Goal: Communication & Community: Answer question/provide support

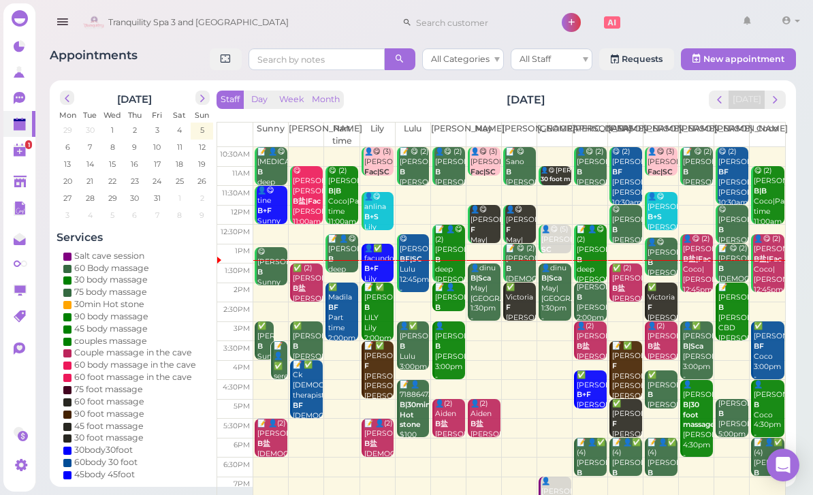
click at [775, 116] on div "Staff Day Week Month [DATE] [DATE] [PERSON_NAME] Part time [PERSON_NAME] [PERSO…" at bounding box center [501, 310] width 569 height 438
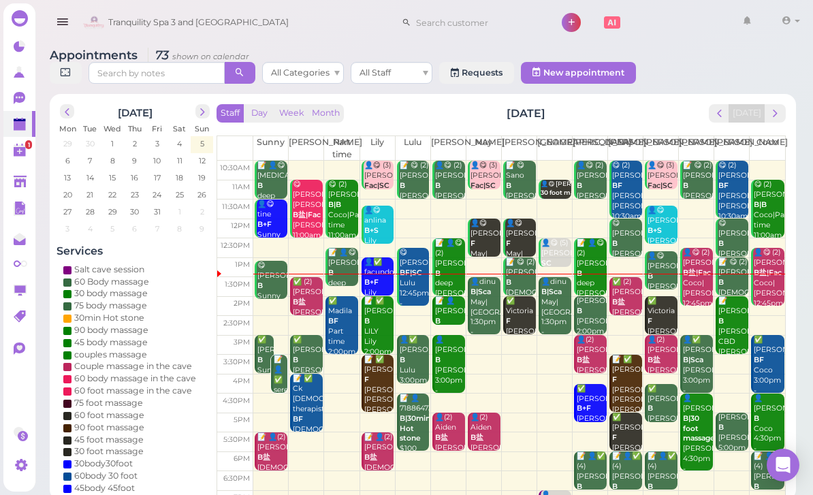
scroll to position [43, 0]
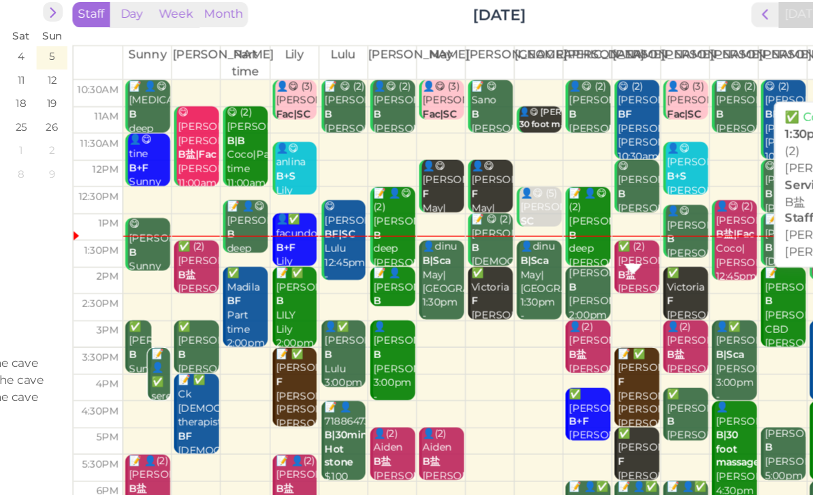
click at [612, 255] on b "B盐" at bounding box center [618, 259] width 13 height 9
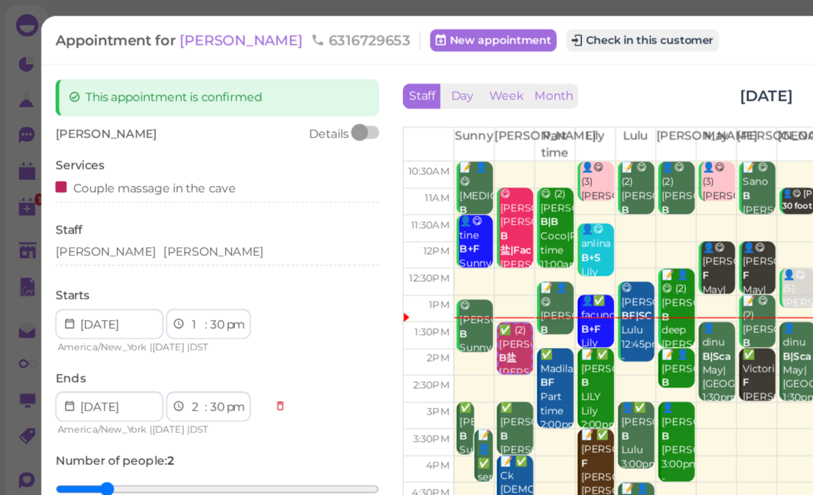
click at [129, 186] on div "[PERSON_NAME]" at bounding box center [157, 182] width 235 height 12
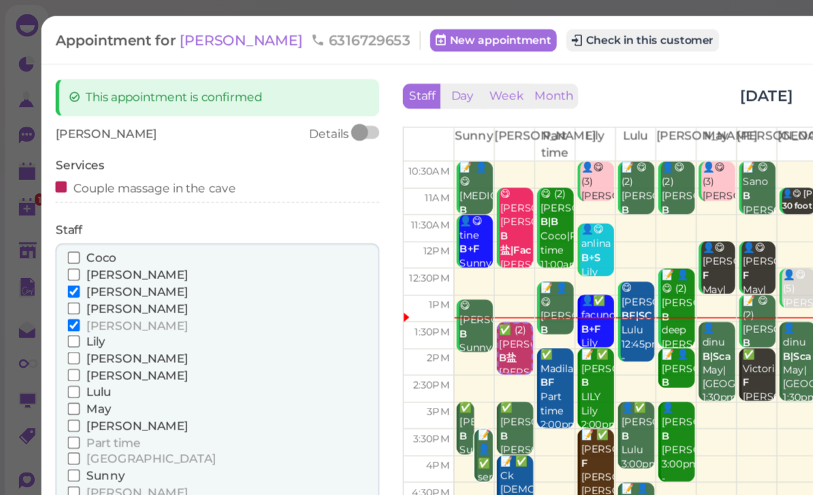
click at [80, 195] on span "[PERSON_NAME]" at bounding box center [100, 199] width 74 height 10
click at [58, 195] on input "[PERSON_NAME]" at bounding box center [53, 199] width 9 height 9
click at [76, 291] on span "May" at bounding box center [72, 296] width 18 height 10
click at [58, 292] on input "May" at bounding box center [53, 296] width 9 height 9
click at [76, 235] on span "[PERSON_NAME]" at bounding box center [100, 236] width 74 height 10
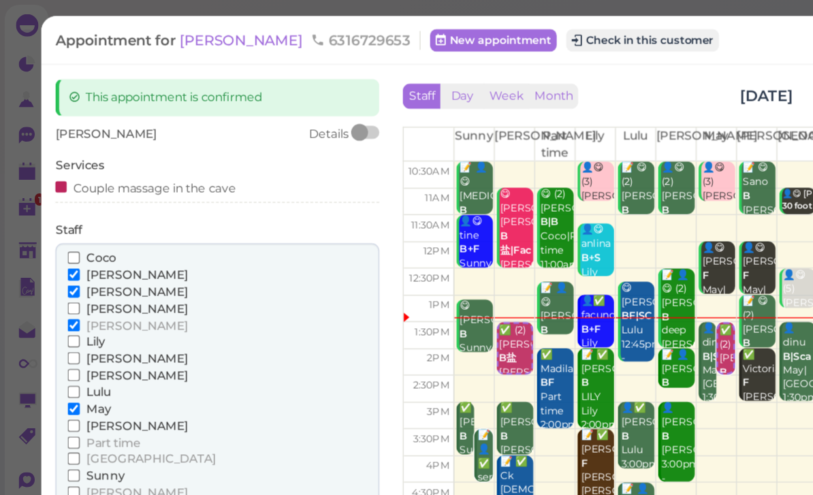
click at [58, 235] on input "[PERSON_NAME]" at bounding box center [53, 235] width 9 height 9
click at [79, 210] on span "[PERSON_NAME]" at bounding box center [100, 211] width 74 height 10
click at [58, 210] on input "[PERSON_NAME]" at bounding box center [53, 211] width 9 height 9
click at [60, 375] on button "Done" at bounding box center [55, 382] width 30 height 14
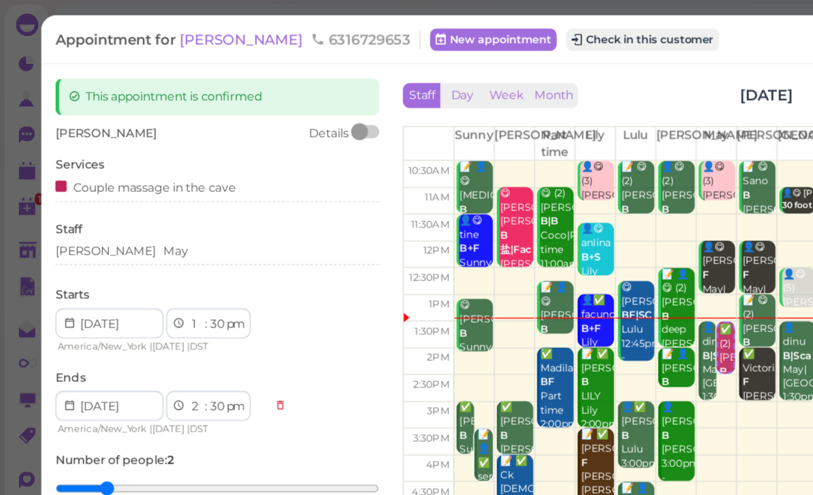
scroll to position [11, 0]
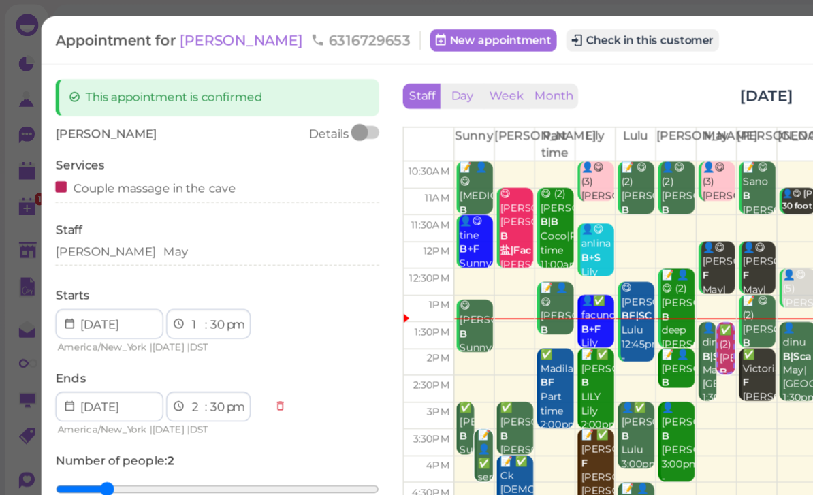
click at [197, 144] on div "Couple massage in the cave" at bounding box center [157, 138] width 235 height 18
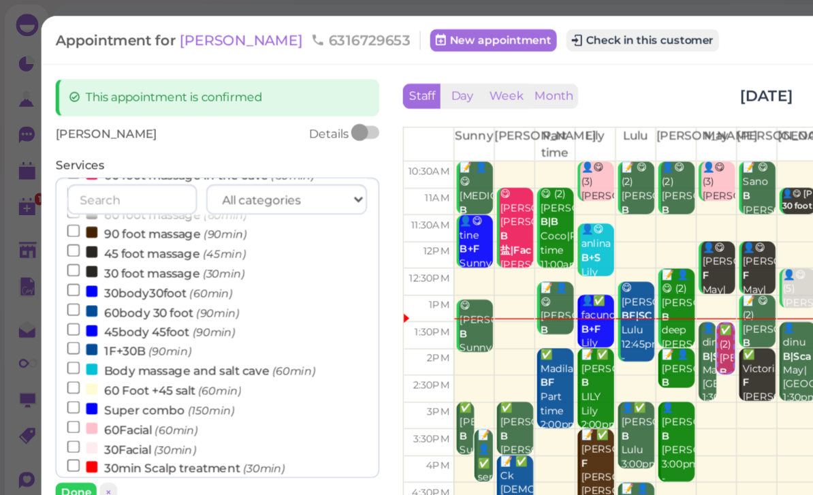
scroll to position [188, 0]
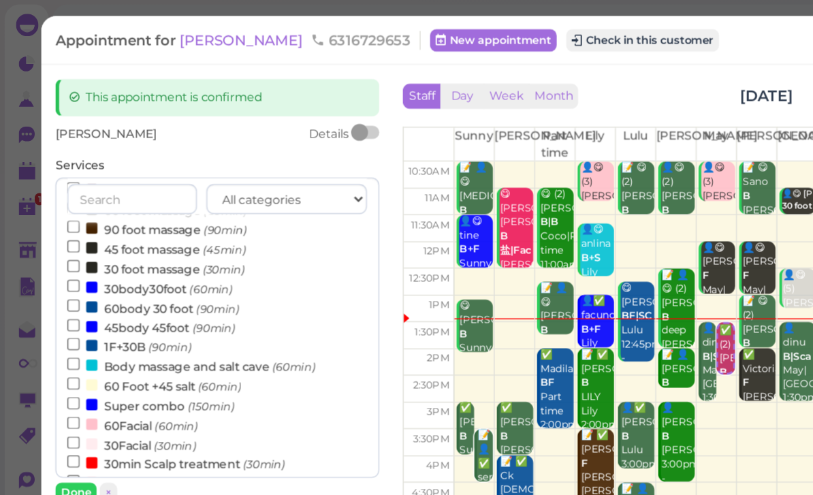
click at [126, 319] on small "(30min)" at bounding box center [127, 324] width 31 height 10
click at [58, 317] on input "30Facial (30min)" at bounding box center [53, 321] width 9 height 9
select select "3"
select select "00"
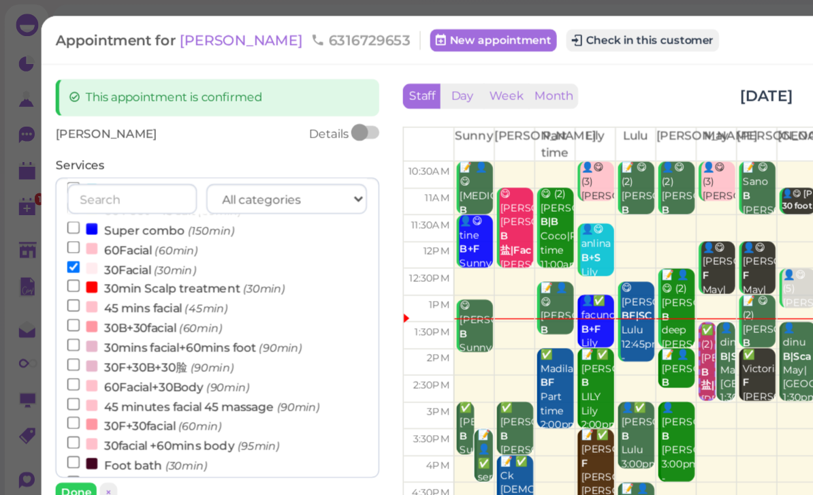
scroll to position [314, 0]
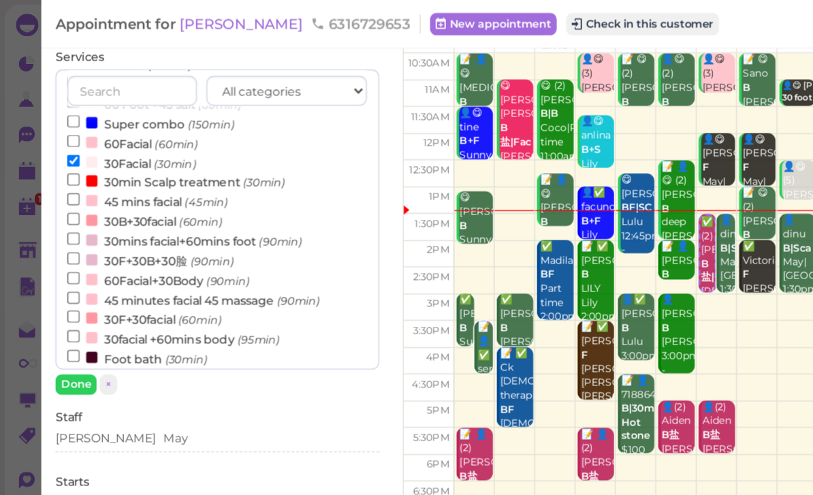
click at [56, 284] on button "Done" at bounding box center [55, 279] width 30 height 14
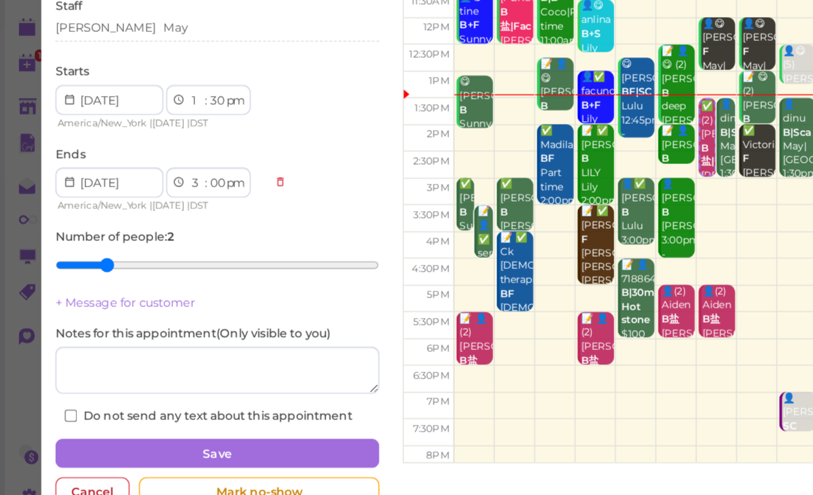
scroll to position [4, 0]
click at [189, 423] on button "Save" at bounding box center [157, 434] width 235 height 22
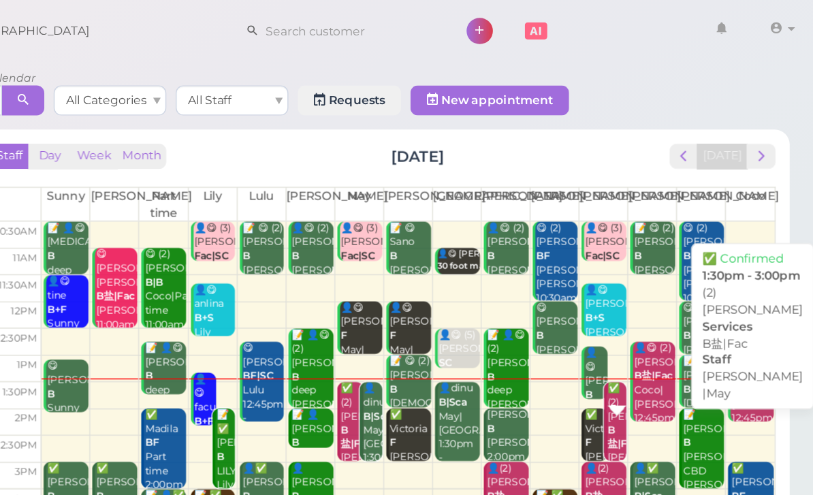
click at [664, 308] on b "B盐|Fac" at bounding box center [675, 317] width 22 height 19
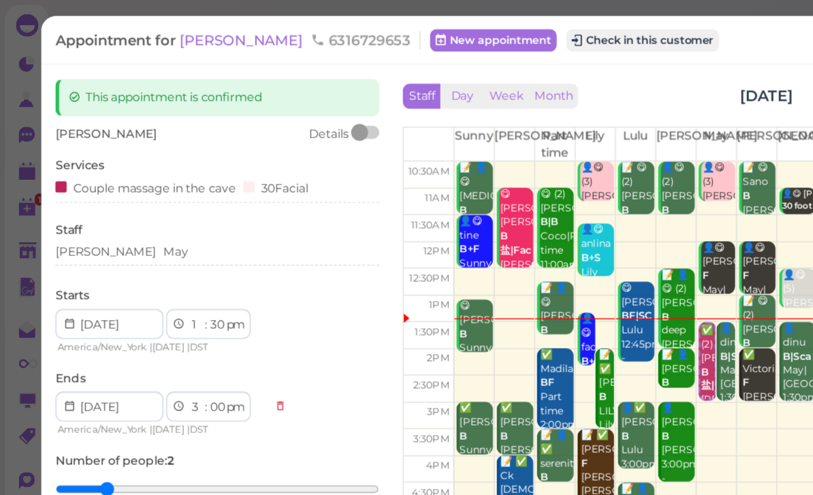
click at [436, 29] on button "Check in this customer" at bounding box center [466, 29] width 111 height 16
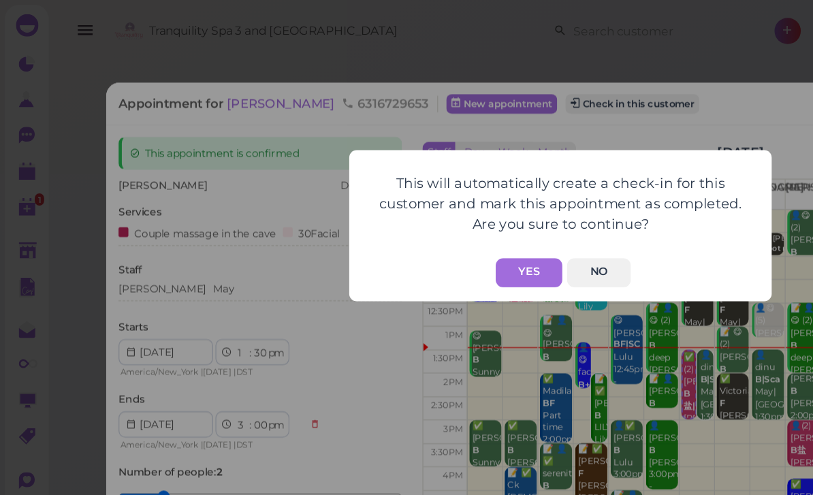
click at [394, 192] on button "Yes" at bounding box center [383, 197] width 48 height 21
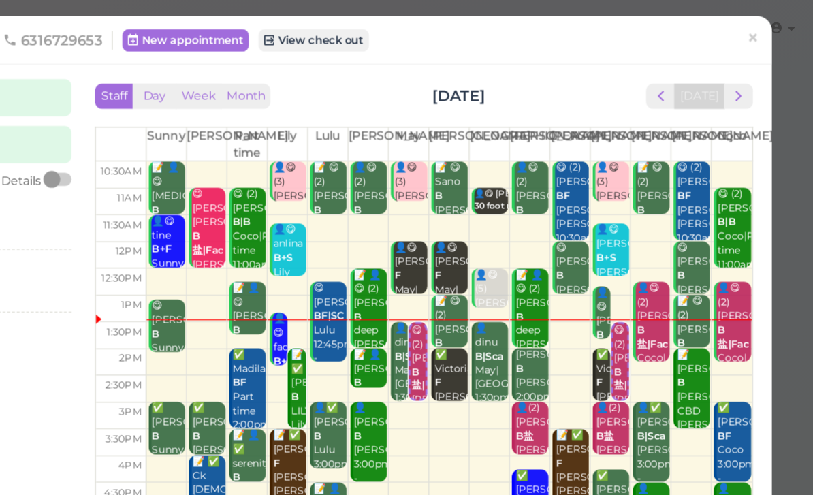
click at [765, 27] on span "×" at bounding box center [769, 27] width 9 height 19
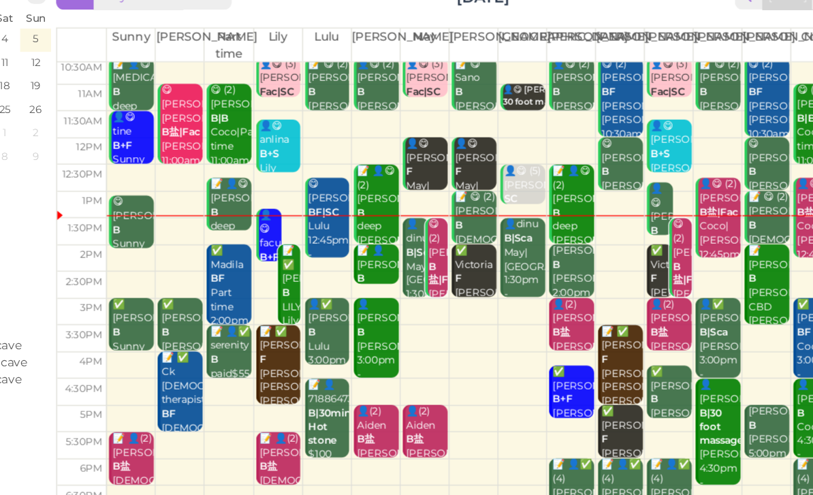
scroll to position [4, 0]
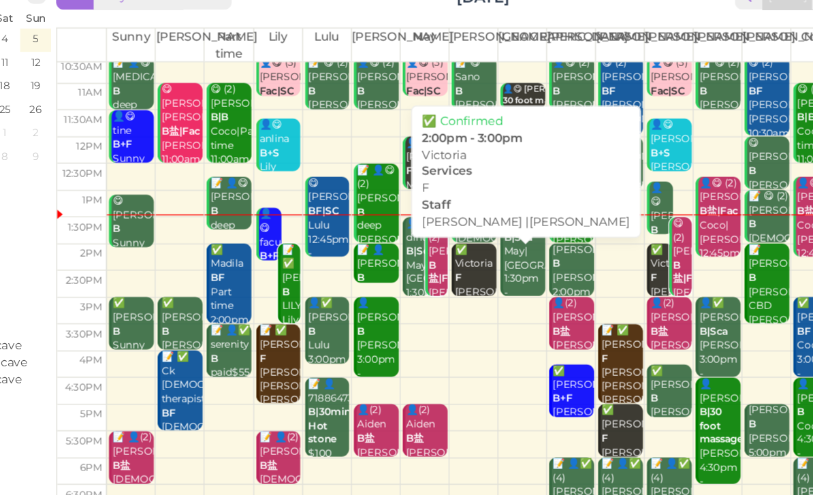
click at [505, 245] on div "✅ [PERSON_NAME] [PERSON_NAME] |[PERSON_NAME] 2:00pm - 3:00pm" at bounding box center [520, 290] width 31 height 91
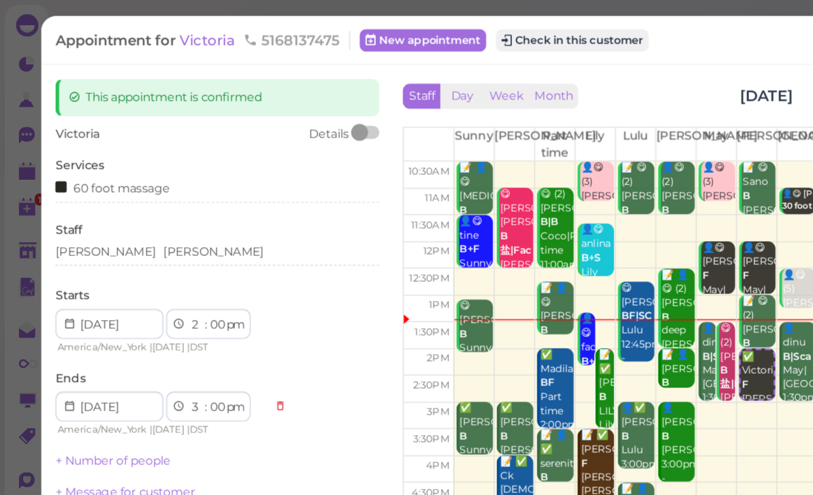
click at [123, 187] on div "[PERSON_NAME] [PERSON_NAME]" at bounding box center [157, 184] width 235 height 16
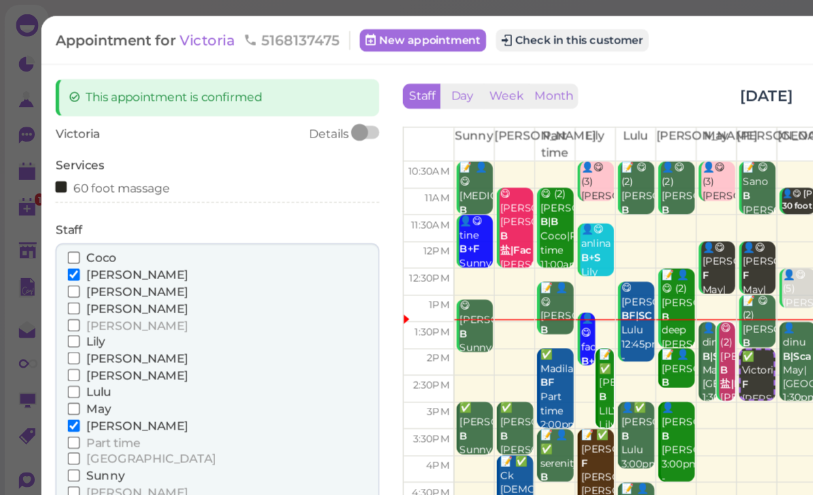
click at [82, 195] on span "[PERSON_NAME]" at bounding box center [100, 199] width 74 height 10
click at [58, 195] on input "[PERSON_NAME]" at bounding box center [53, 199] width 9 height 9
click at [80, 340] on span "Sunny" at bounding box center [77, 345] width 28 height 10
click at [58, 340] on input "Sunny" at bounding box center [53, 344] width 9 height 9
click at [58, 375] on button "Done" at bounding box center [55, 382] width 30 height 14
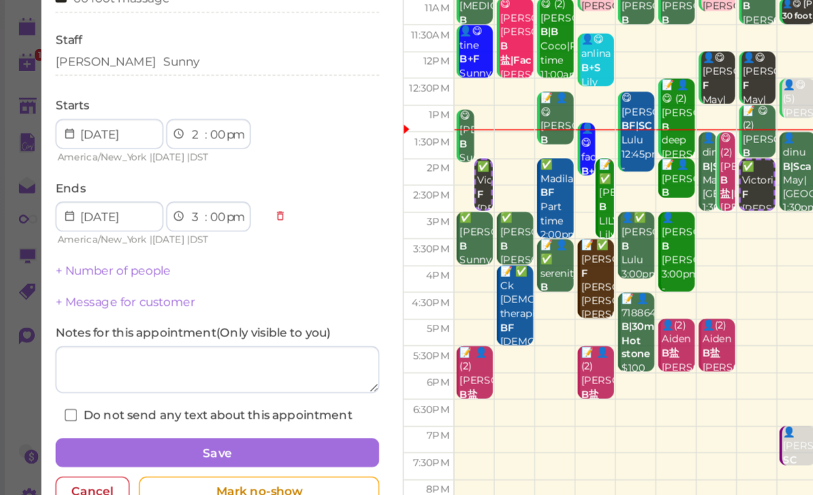
scroll to position [44, 0]
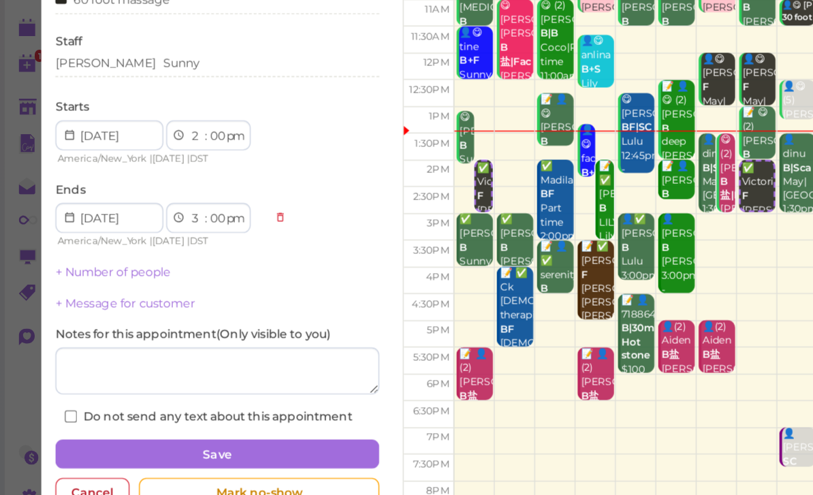
click at [234, 423] on button "Save" at bounding box center [157, 434] width 235 height 22
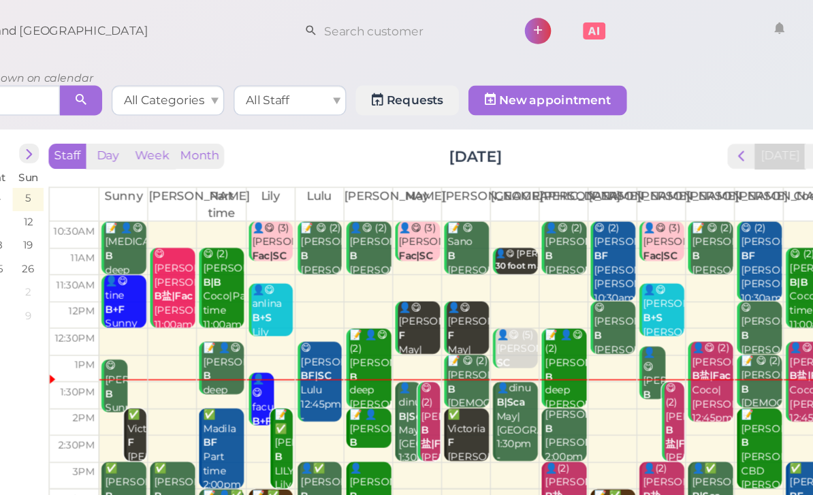
click at [647, 266] on div "👤😋 [PERSON_NAME] [PERSON_NAME] 12:50pm - 1:50pm" at bounding box center [655, 291] width 17 height 81
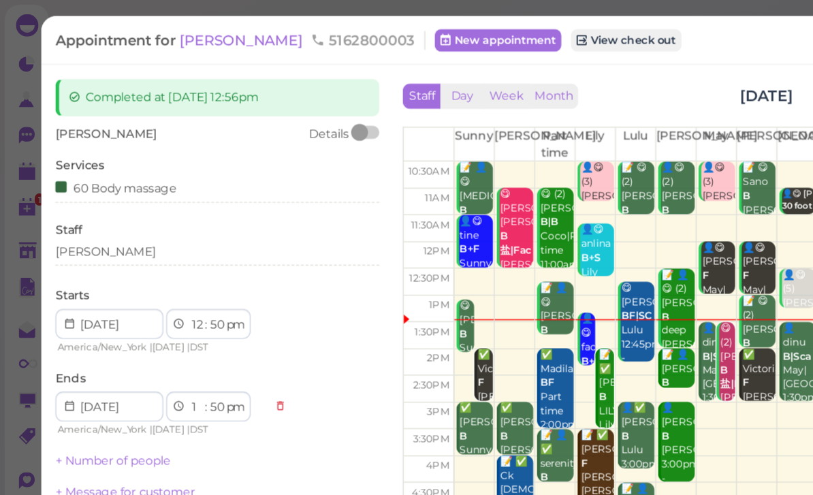
click at [99, 183] on div "[PERSON_NAME]" at bounding box center [157, 182] width 235 height 12
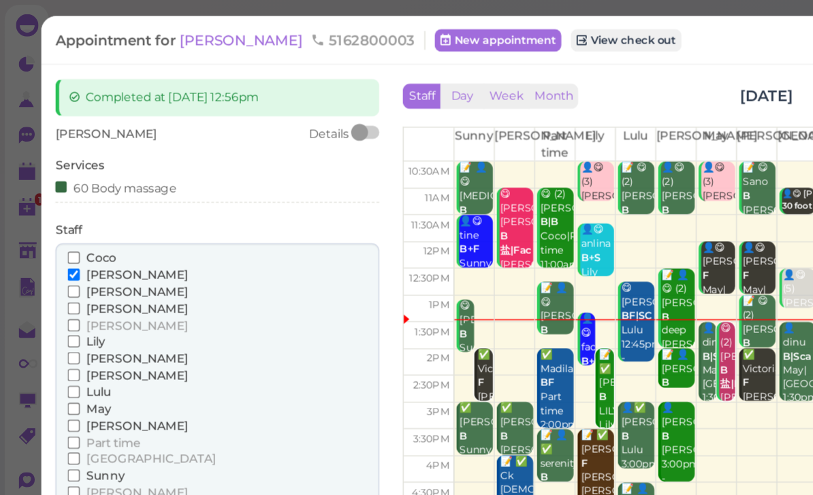
click at [72, 234] on span "[PERSON_NAME]" at bounding box center [100, 236] width 74 height 10
click at [58, 234] on input "[PERSON_NAME]" at bounding box center [53, 235] width 9 height 9
click at [83, 206] on span "[PERSON_NAME]" at bounding box center [100, 211] width 74 height 10
click at [58, 207] on input "[PERSON_NAME]" at bounding box center [53, 211] width 9 height 9
click at [76, 207] on span "[PERSON_NAME]" at bounding box center [100, 211] width 74 height 10
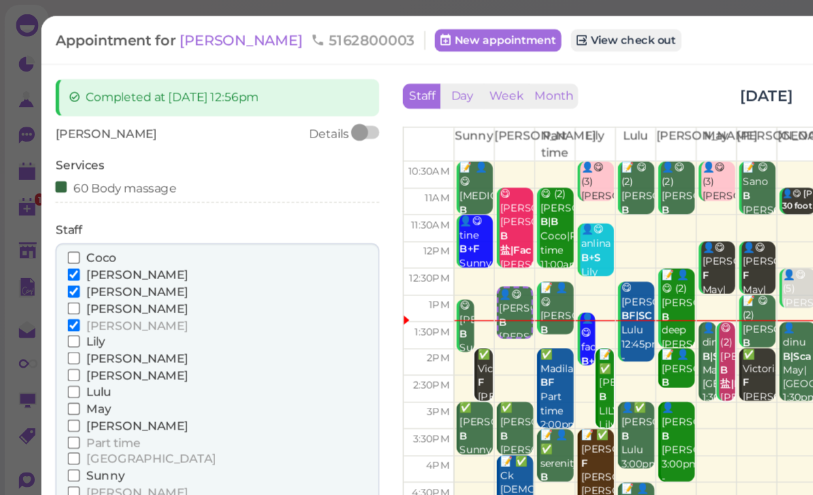
click at [58, 207] on input "[PERSON_NAME]" at bounding box center [53, 211] width 9 height 9
click at [81, 197] on span "[PERSON_NAME]" at bounding box center [100, 199] width 74 height 10
click at [58, 197] on input "[PERSON_NAME]" at bounding box center [53, 199] width 9 height 9
click at [59, 375] on button "Done" at bounding box center [55, 382] width 30 height 14
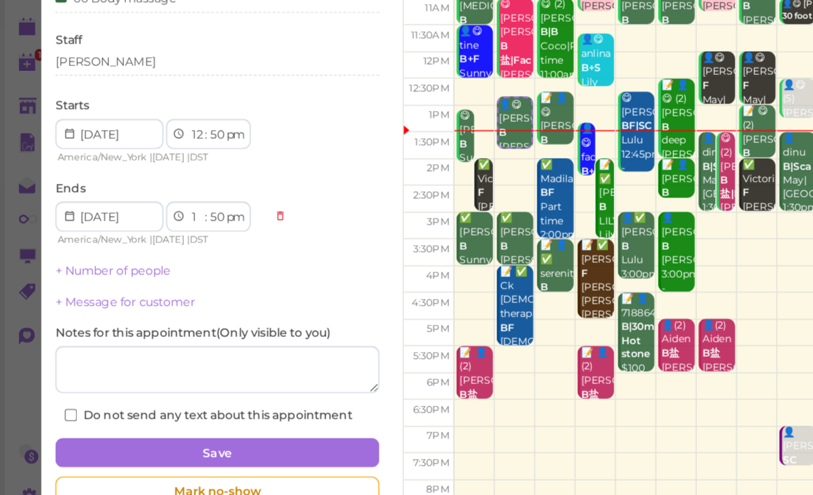
scroll to position [44, 0]
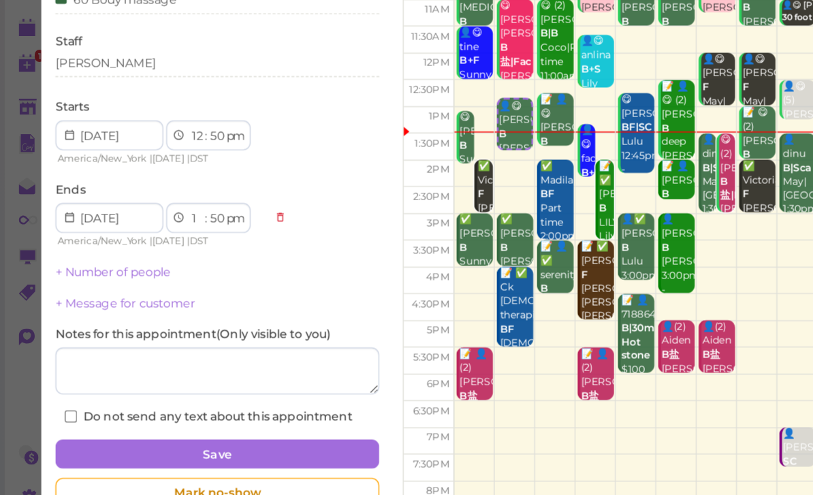
click at [242, 423] on button "Save" at bounding box center [157, 434] width 235 height 22
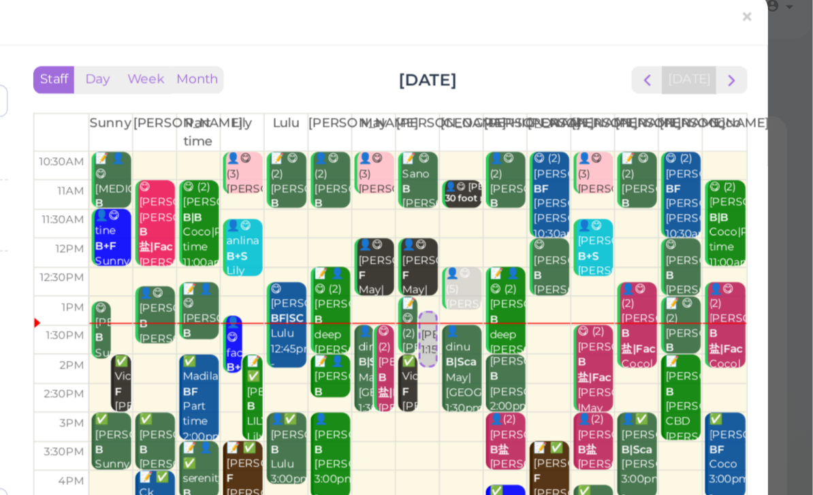
click at [756, 20] on link "×" at bounding box center [768, 29] width 25 height 32
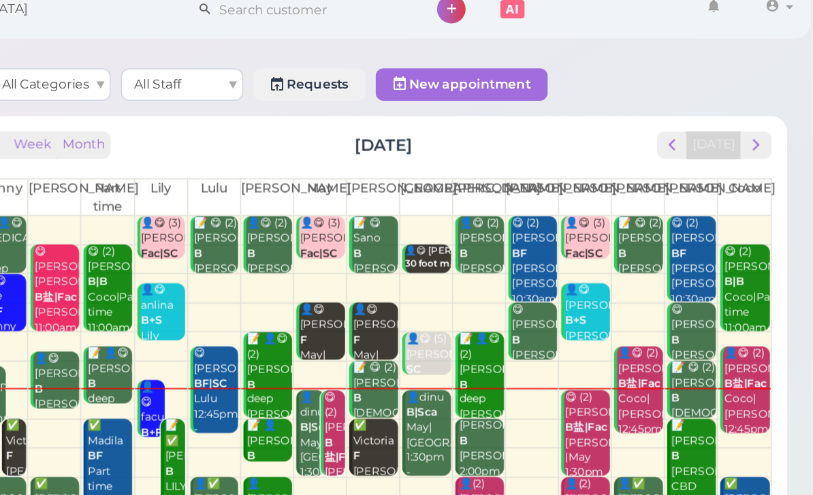
click at [505, 260] on div "📝 😋 (2) [PERSON_NAME] [DEMOGRAPHIC_DATA] [PERSON_NAME]|[PERSON_NAME] 1:00pm - 2…" at bounding box center [520, 302] width 31 height 91
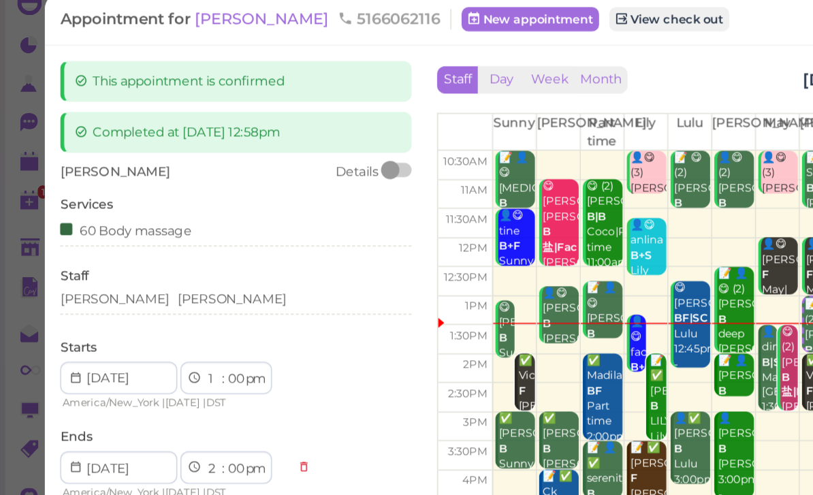
click at [123, 210] on div "[PERSON_NAME] [PERSON_NAME]" at bounding box center [157, 218] width 235 height 16
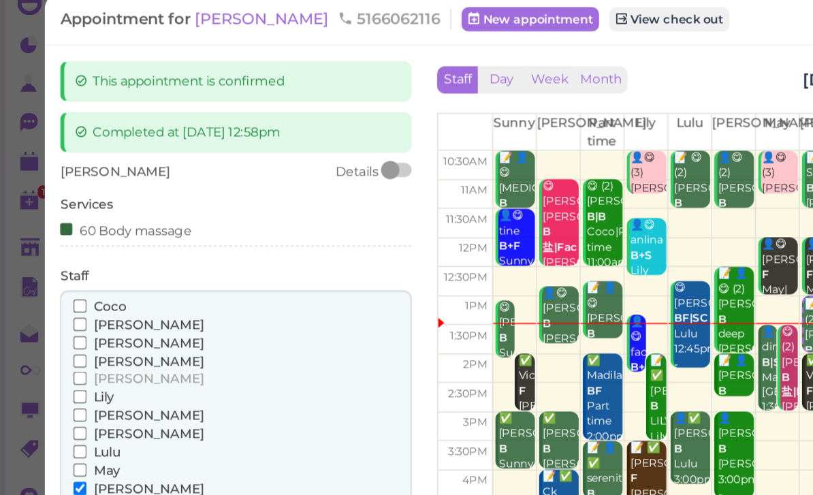
click at [85, 240] on span "[PERSON_NAME]" at bounding box center [100, 245] width 74 height 10
click at [58, 241] on input "[PERSON_NAME]" at bounding box center [53, 245] width 9 height 9
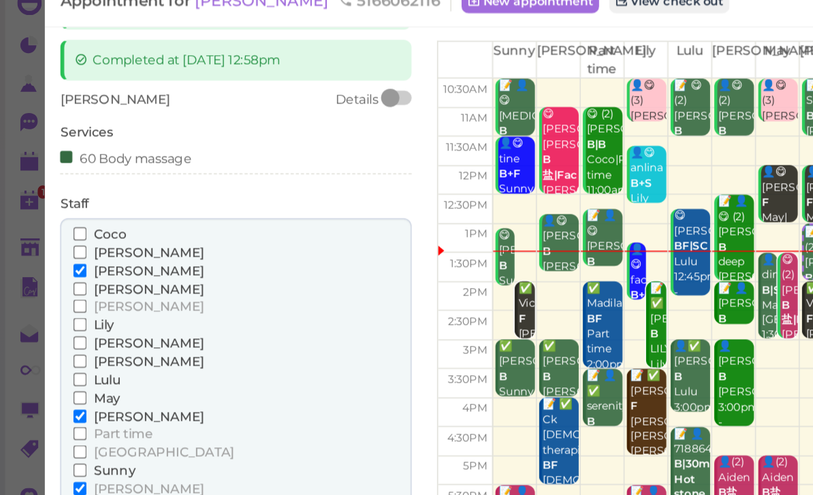
scroll to position [54, 0]
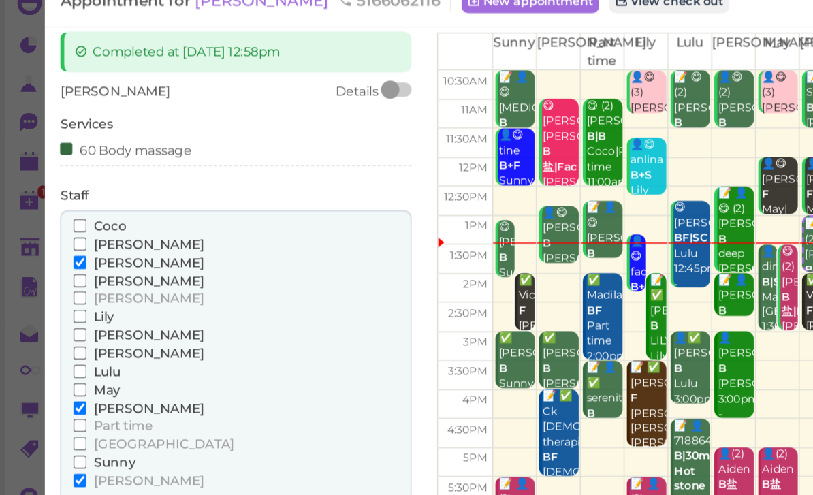
click at [78, 284] on span "[PERSON_NAME]" at bounding box center [100, 289] width 74 height 10
click at [58, 285] on input "[PERSON_NAME]" at bounding box center [53, 289] width 9 height 9
click at [57, 355] on button "Done" at bounding box center [55, 362] width 30 height 14
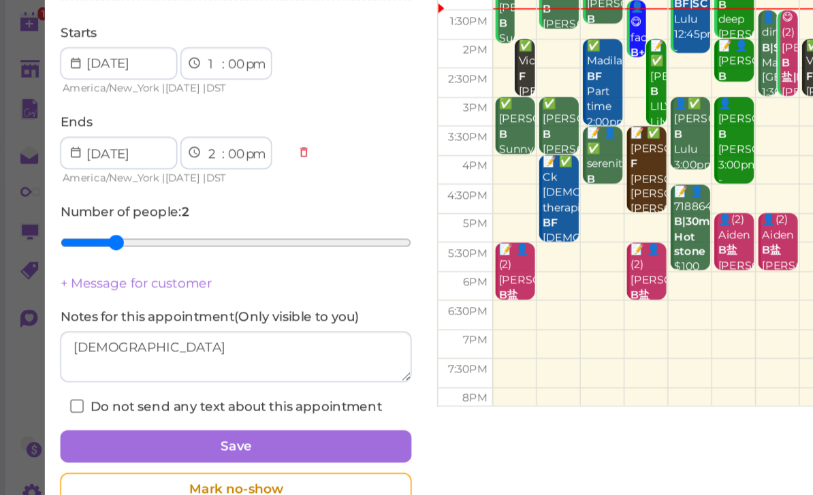
scroll to position [44, 0]
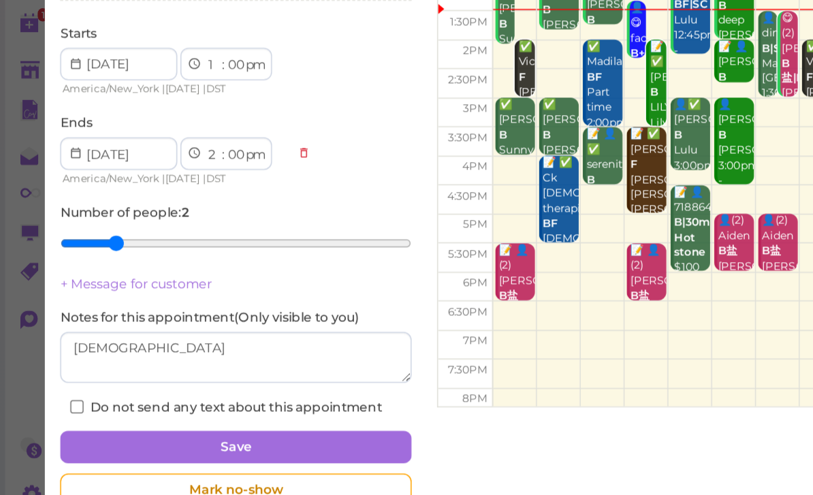
click at [198, 423] on button "Save" at bounding box center [157, 434] width 235 height 22
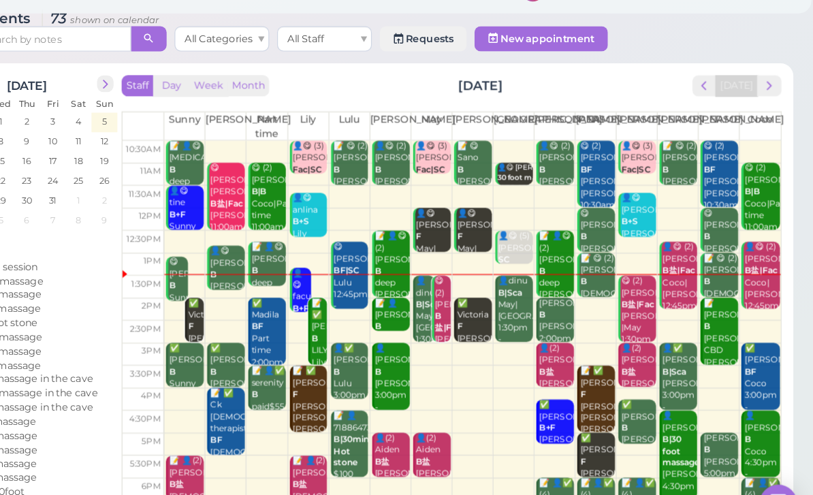
scroll to position [10, 0]
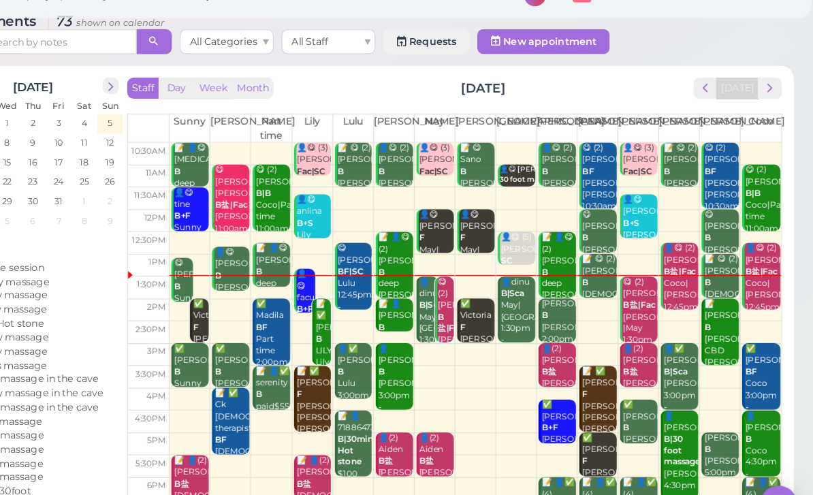
click at [541, 289] on div "👤dinu B|Sca May|[GEOGRAPHIC_DATA] 1:30pm - 3:00pm" at bounding box center [556, 302] width 31 height 71
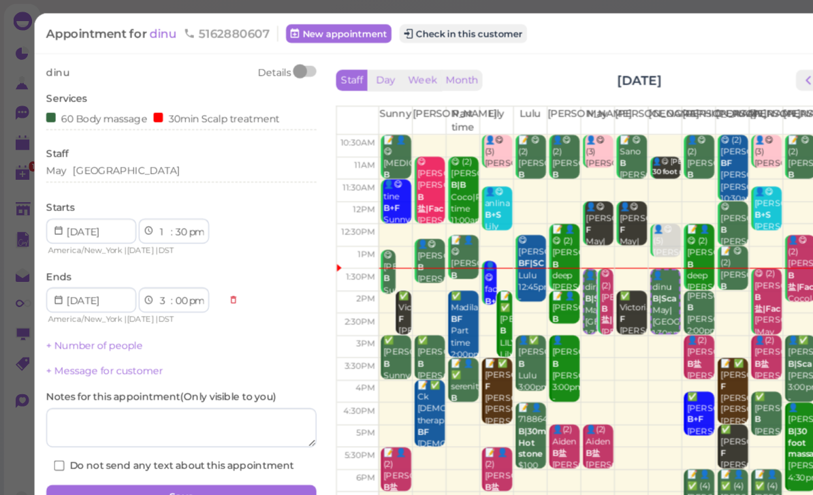
click at [142, 156] on div "May [GEOGRAPHIC_DATA]" at bounding box center [157, 150] width 235 height 16
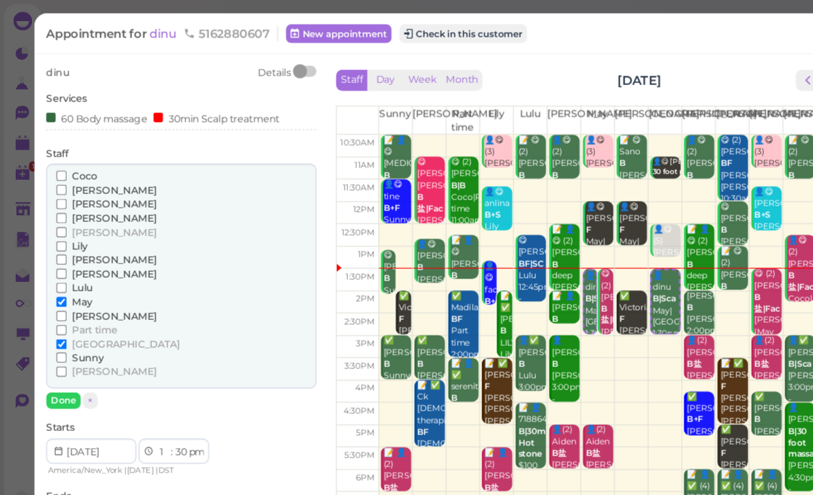
click at [95, 282] on span "Part time" at bounding box center [82, 287] width 39 height 10
click at [58, 283] on input "Part time" at bounding box center [53, 287] width 9 height 9
click at [97, 294] on span "[GEOGRAPHIC_DATA]" at bounding box center [110, 299] width 94 height 10
click at [58, 295] on input "[GEOGRAPHIC_DATA]" at bounding box center [53, 299] width 9 height 9
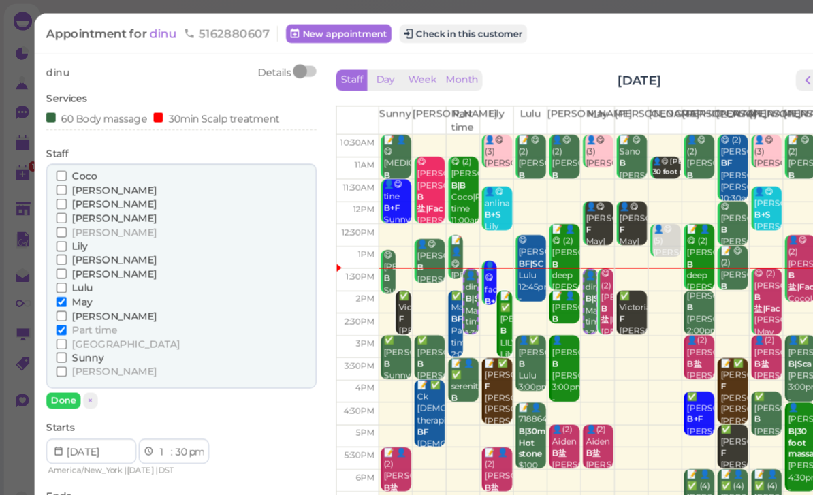
click at [55, 342] on button "Done" at bounding box center [55, 348] width 30 height 14
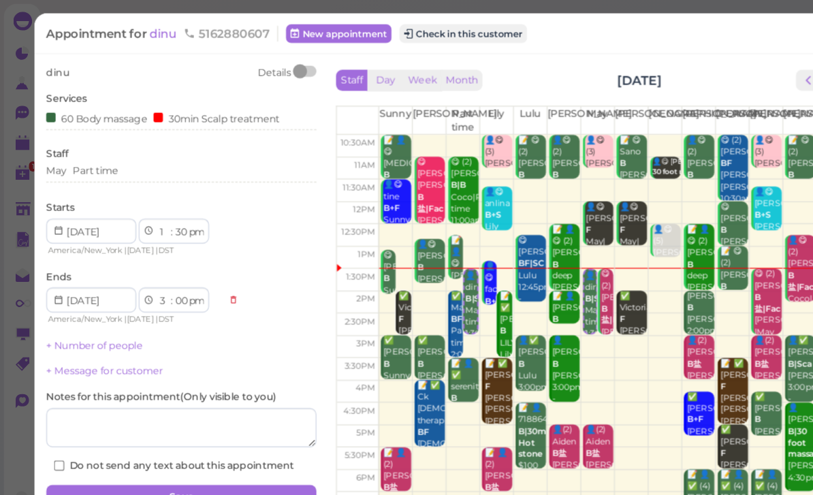
click at [198, 428] on button "Save" at bounding box center [157, 432] width 235 height 22
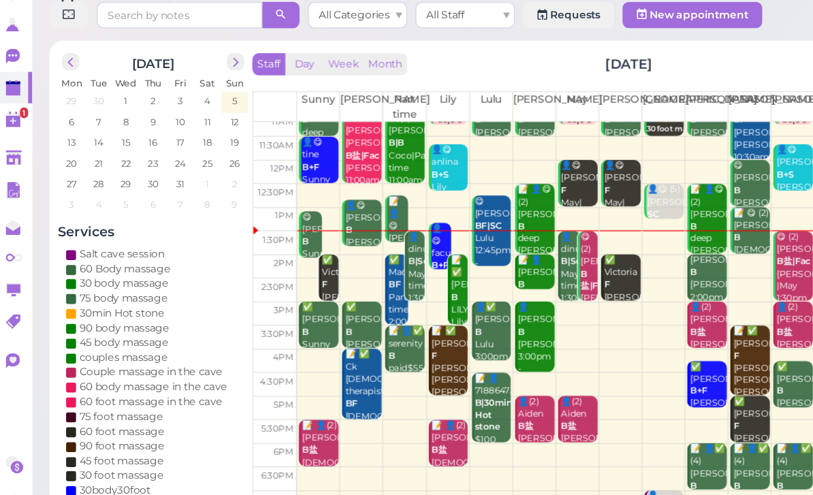
scroll to position [10, 0]
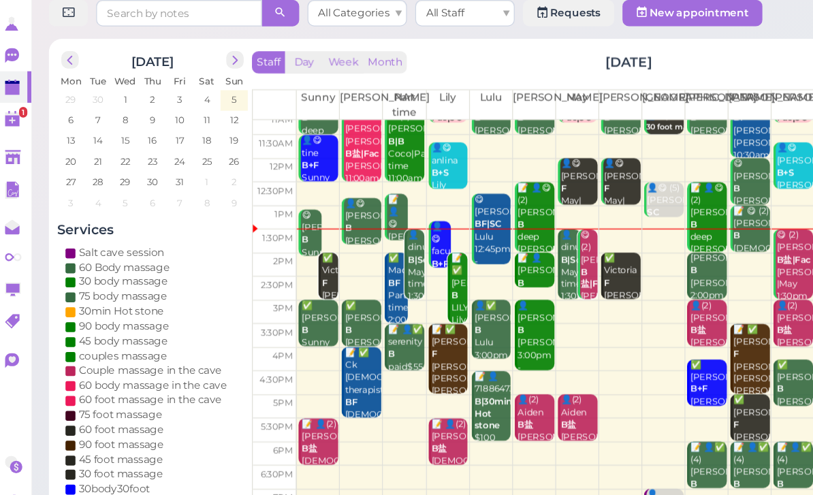
click at [470, 241] on div "👤dinu B|Sca May|Part time 1:30pm - 3:00pm" at bounding box center [478, 281] width 17 height 81
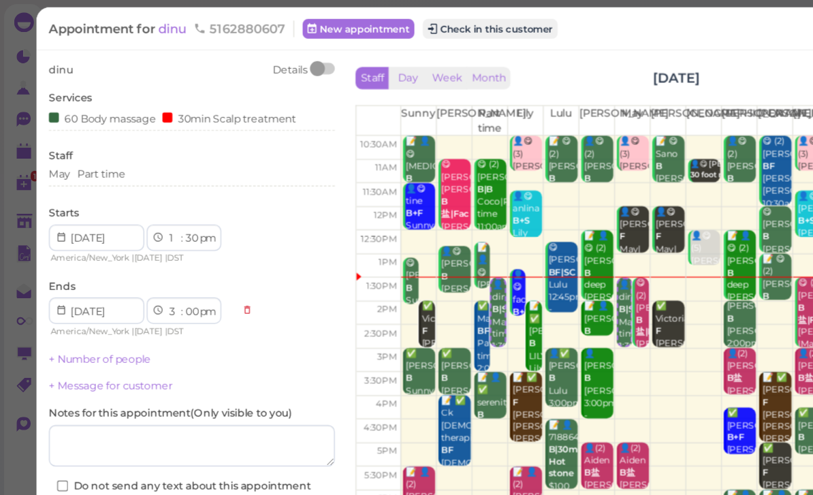
scroll to position [21, 0]
click at [145, 137] on div "May Part time" at bounding box center [157, 145] width 235 height 16
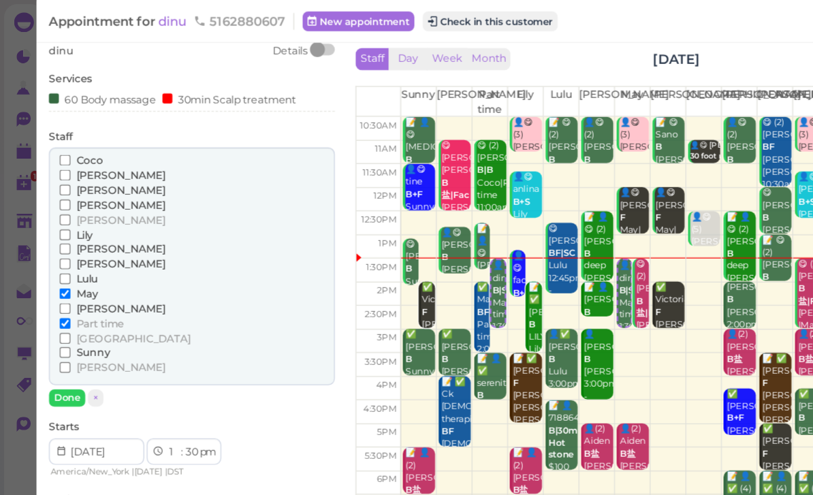
click at [76, 180] on span "[PERSON_NAME]" at bounding box center [100, 181] width 74 height 10
click at [58, 180] on input "[PERSON_NAME]" at bounding box center [53, 180] width 9 height 9
click at [94, 273] on span "[GEOGRAPHIC_DATA]" at bounding box center [110, 278] width 94 height 10
click at [58, 274] on input "[GEOGRAPHIC_DATA]" at bounding box center [53, 278] width 9 height 9
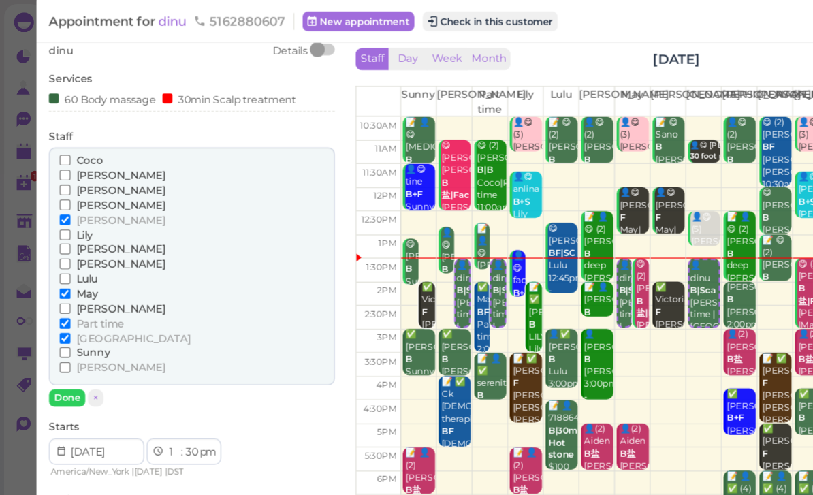
click at [96, 261] on span "Part time" at bounding box center [82, 266] width 39 height 10
click at [58, 261] on input "Part time" at bounding box center [53, 265] width 9 height 9
click at [79, 238] on span "May" at bounding box center [72, 241] width 18 height 10
click at [58, 238] on input "May" at bounding box center [53, 241] width 9 height 9
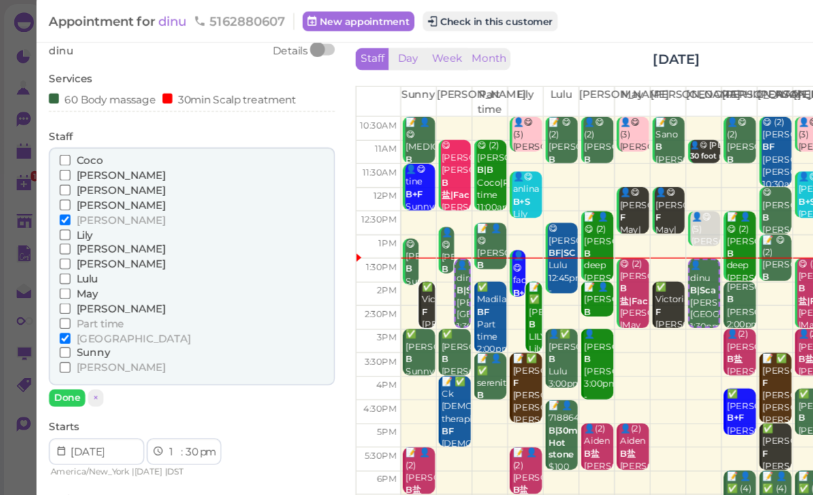
click at [66, 320] on button "Done" at bounding box center [55, 327] width 30 height 14
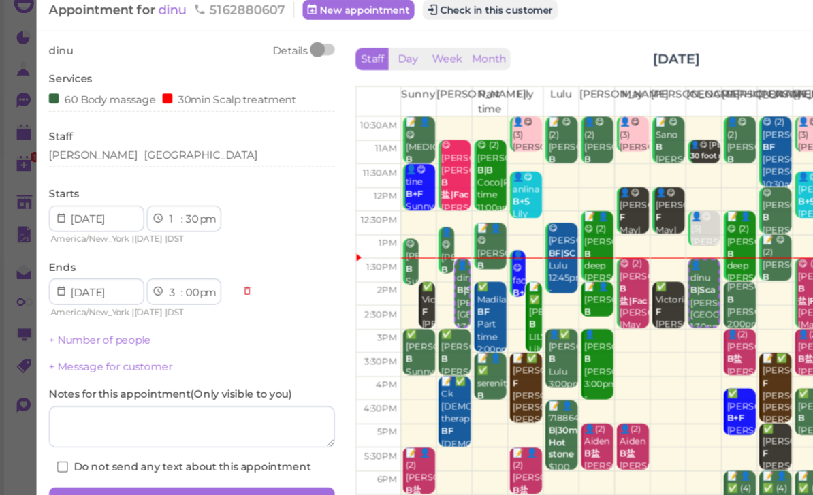
click at [205, 416] on button "Save" at bounding box center [157, 427] width 235 height 22
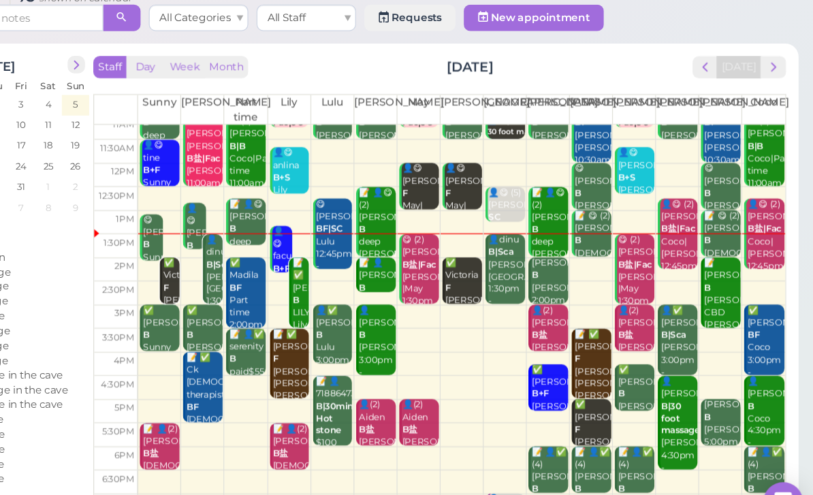
scroll to position [6, 0]
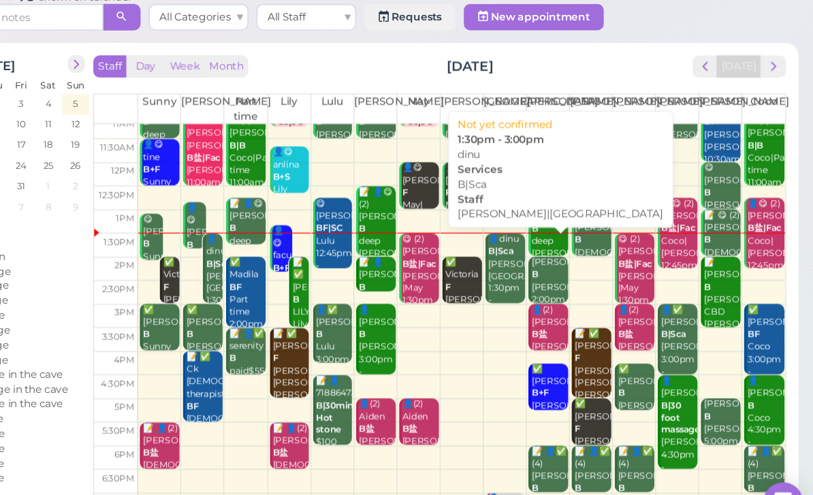
click at [541, 244] on div "👤dinu B|[PERSON_NAME]|[GEOGRAPHIC_DATA] 1:30pm - 3:00pm" at bounding box center [556, 279] width 31 height 71
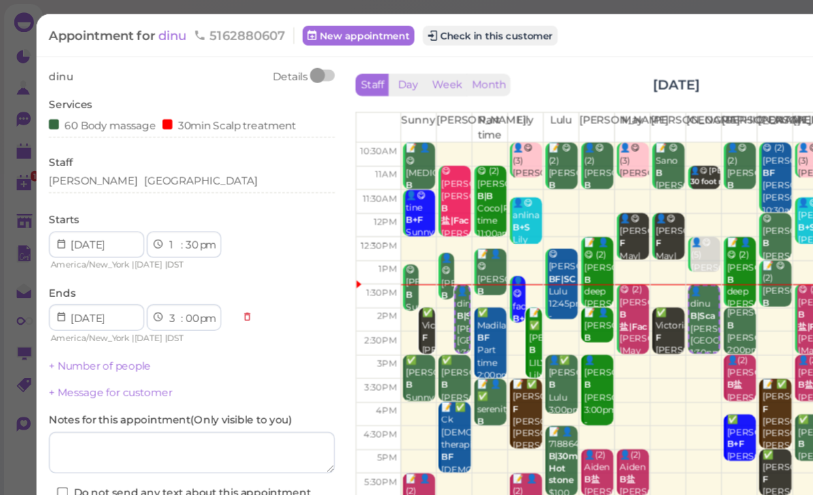
click at [147, 31] on span "dinu" at bounding box center [143, 28] width 26 height 13
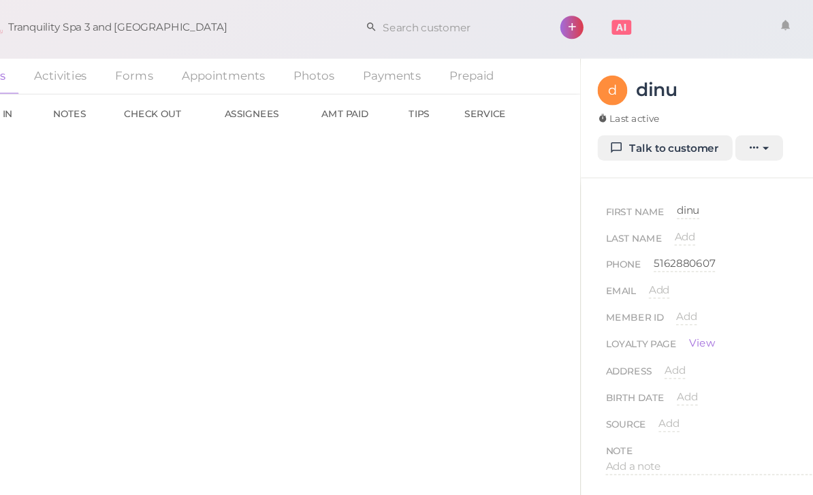
click at [658, 176] on span "dinu" at bounding box center [667, 172] width 18 height 10
click at [658, 177] on input "dinu" at bounding box center [717, 177] width 118 height 20
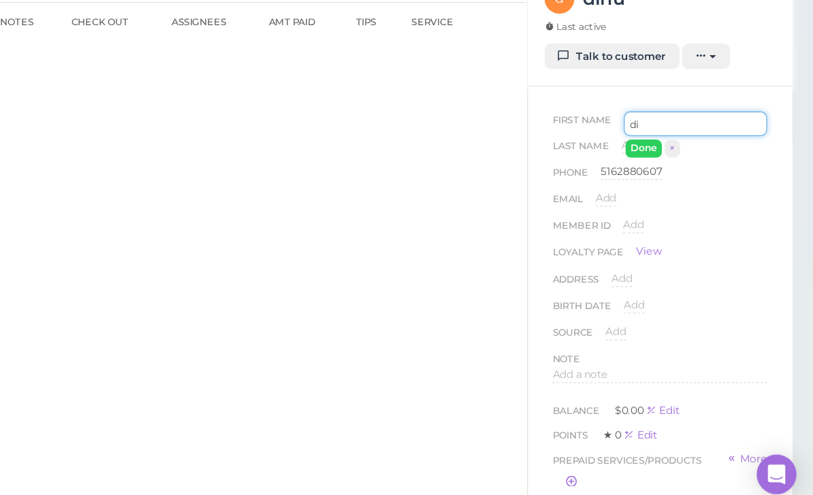
type input "d"
type input "bi nu"
click at [659, 190] on button "Done" at bounding box center [674, 197] width 30 height 14
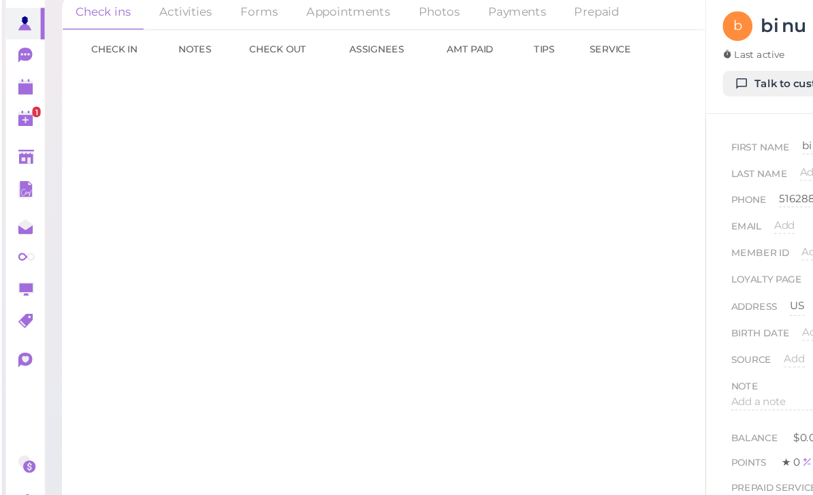
scroll to position [23, 0]
click at [22, 119] on polygon at bounding box center [20, 120] width 12 height 3
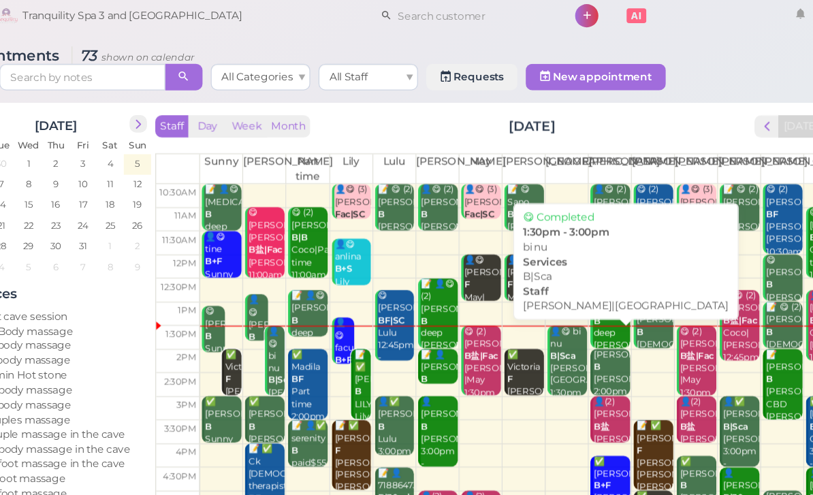
click at [541, 301] on div "👤😋 bi nu B|[PERSON_NAME]|[GEOGRAPHIC_DATA] 1:30pm - 3:00pm" at bounding box center [556, 317] width 31 height 81
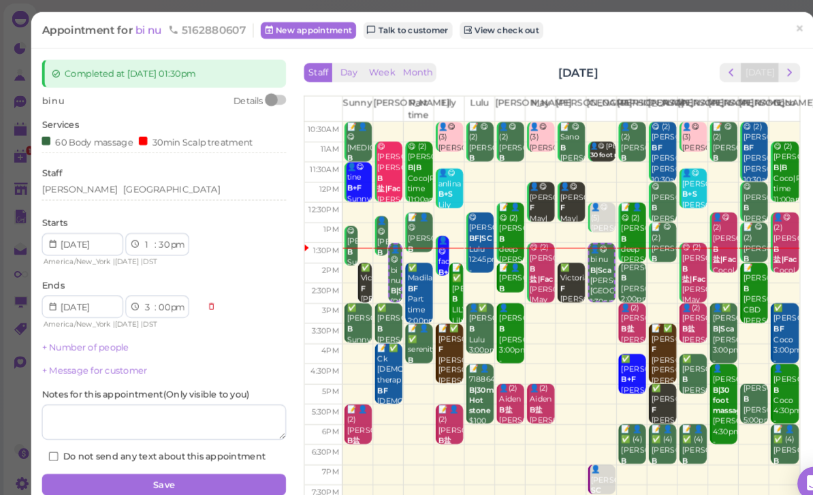
click at [775, 27] on link "×" at bounding box center [768, 29] width 25 height 32
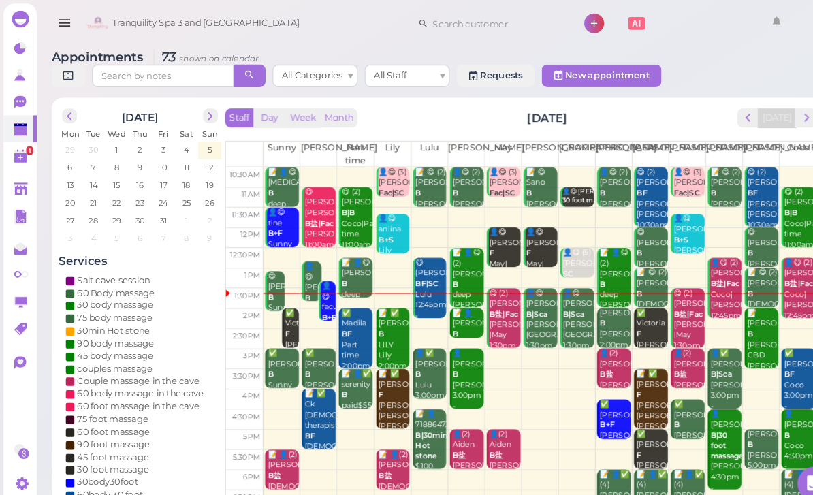
click at [635, 321] on div "✅ Victoria F [PERSON_NAME]|Sunny 2:00pm - 3:00pm" at bounding box center [626, 331] width 31 height 71
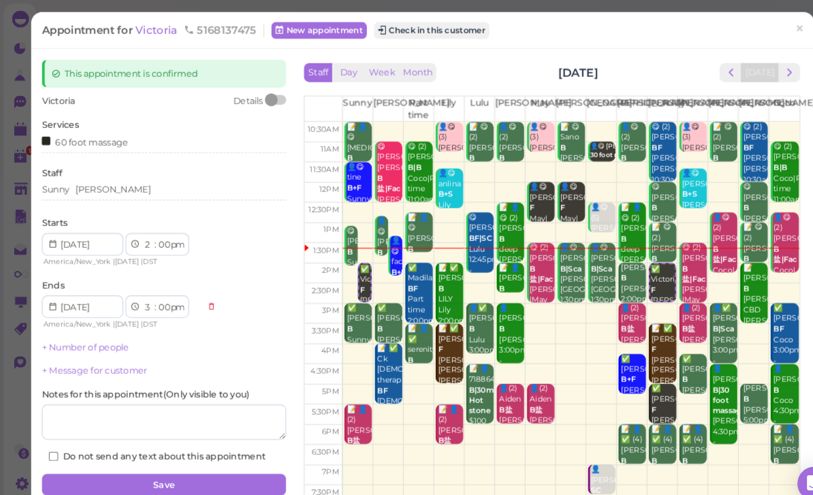
click at [143, 30] on span "Victoria" at bounding box center [151, 28] width 43 height 13
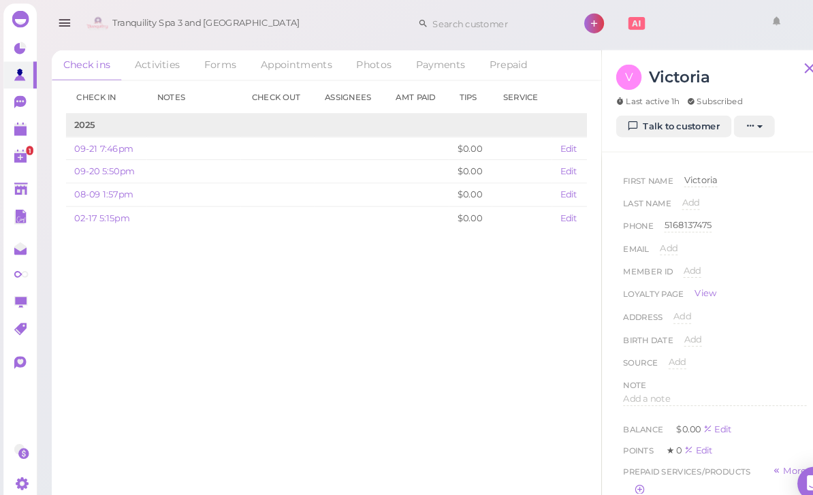
click at [654, 125] on link "Talk to customer" at bounding box center [647, 122] width 111 height 22
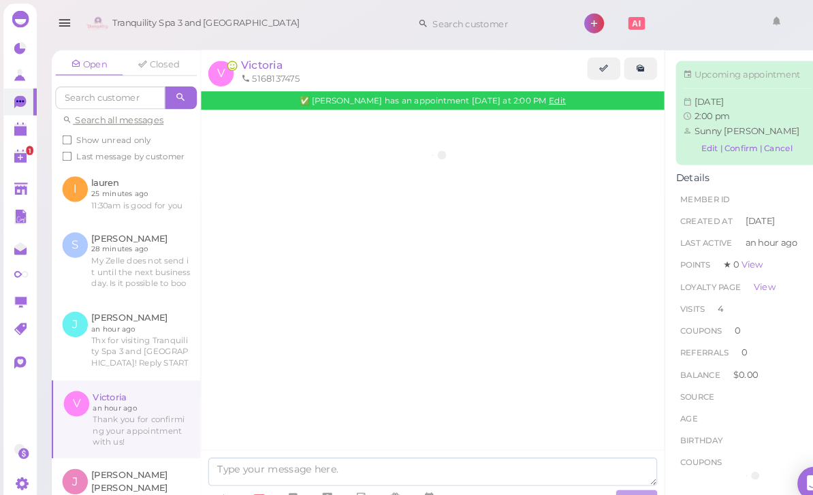
scroll to position [1473, 0]
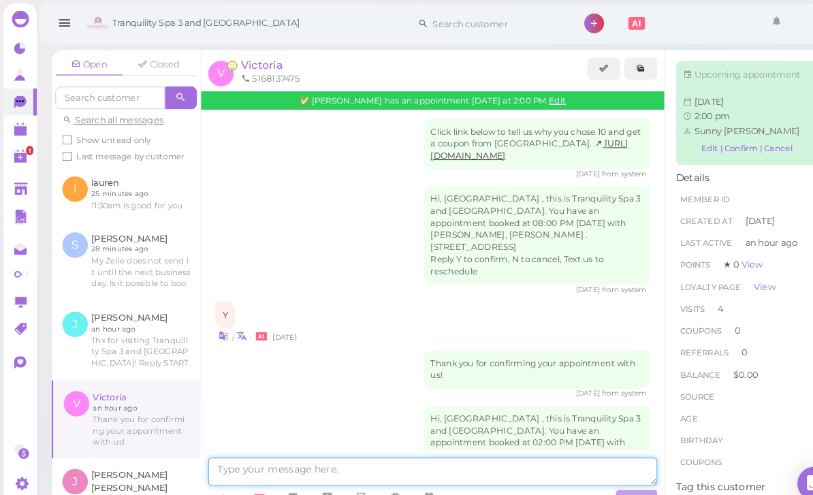
click at [396, 467] on textarea at bounding box center [416, 453] width 432 height 27
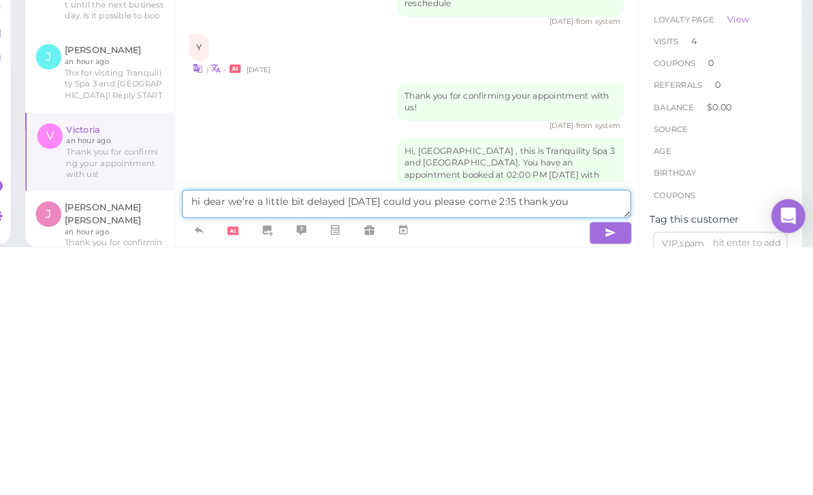
type textarea "hi dear we’re a little bit delayed [DATE] could you please come 2:15 thank you"
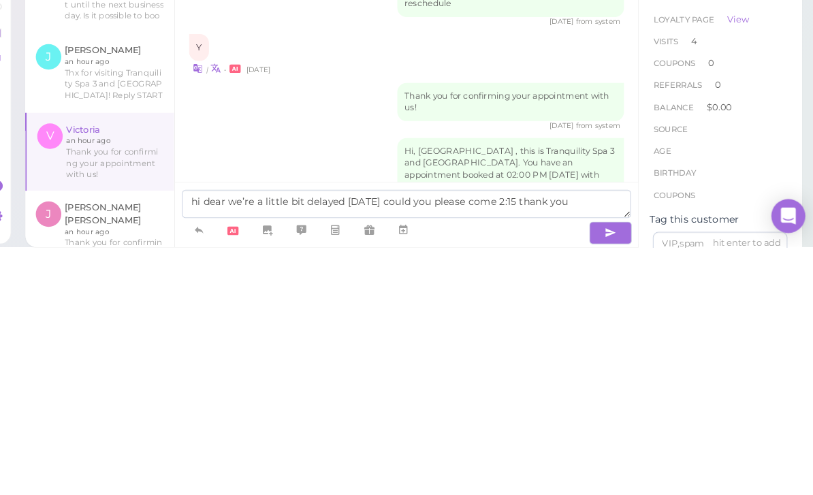
click at [607, 475] on icon "button" at bounding box center [612, 482] width 11 height 14
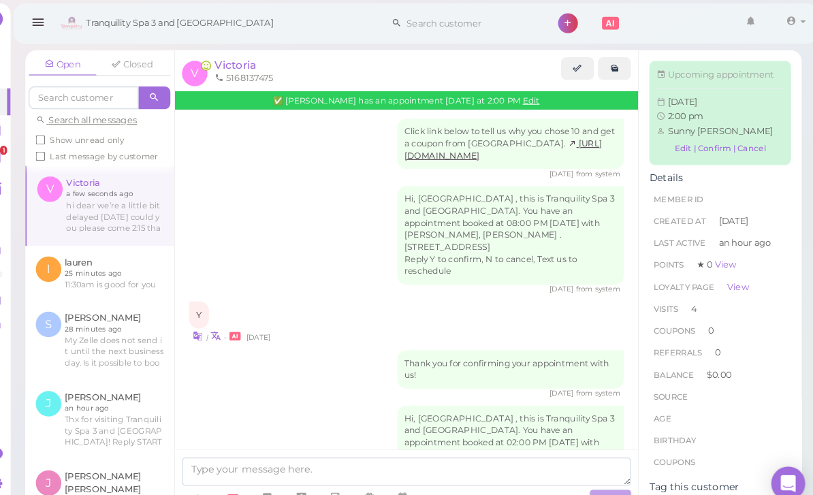
scroll to position [1515, 0]
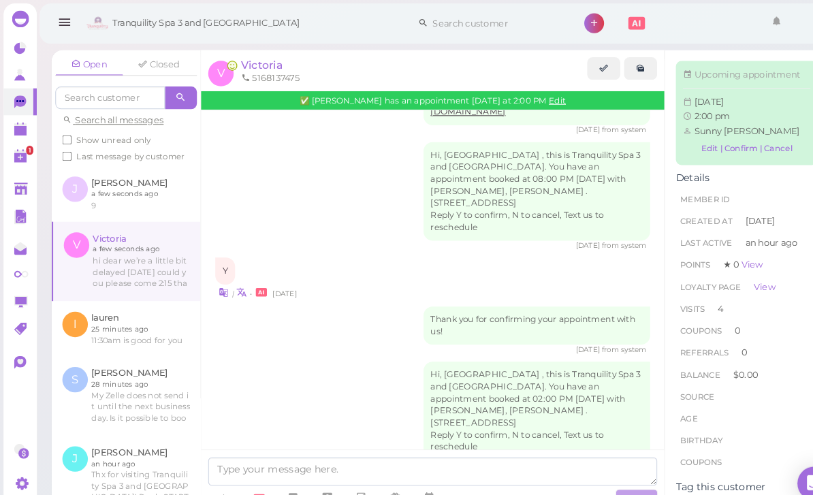
click at [775, 120] on li "[PERSON_NAME]" at bounding box center [717, 126] width 123 height 12
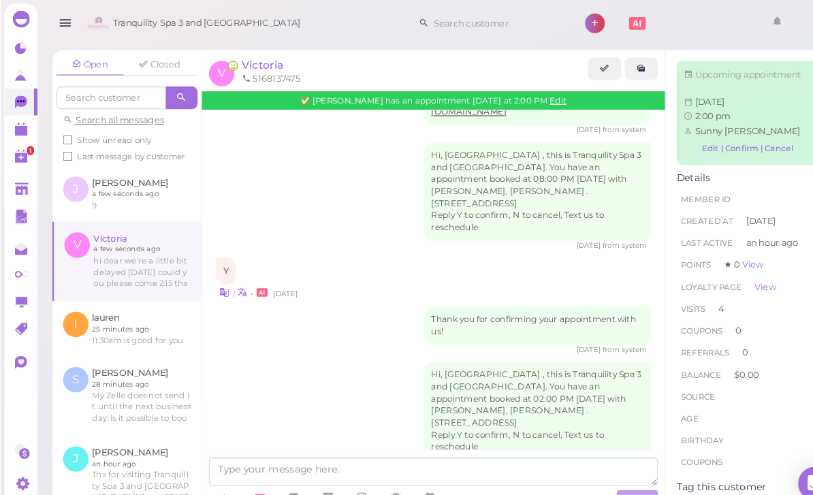
scroll to position [0, 0]
